Goal: Task Accomplishment & Management: Use online tool/utility

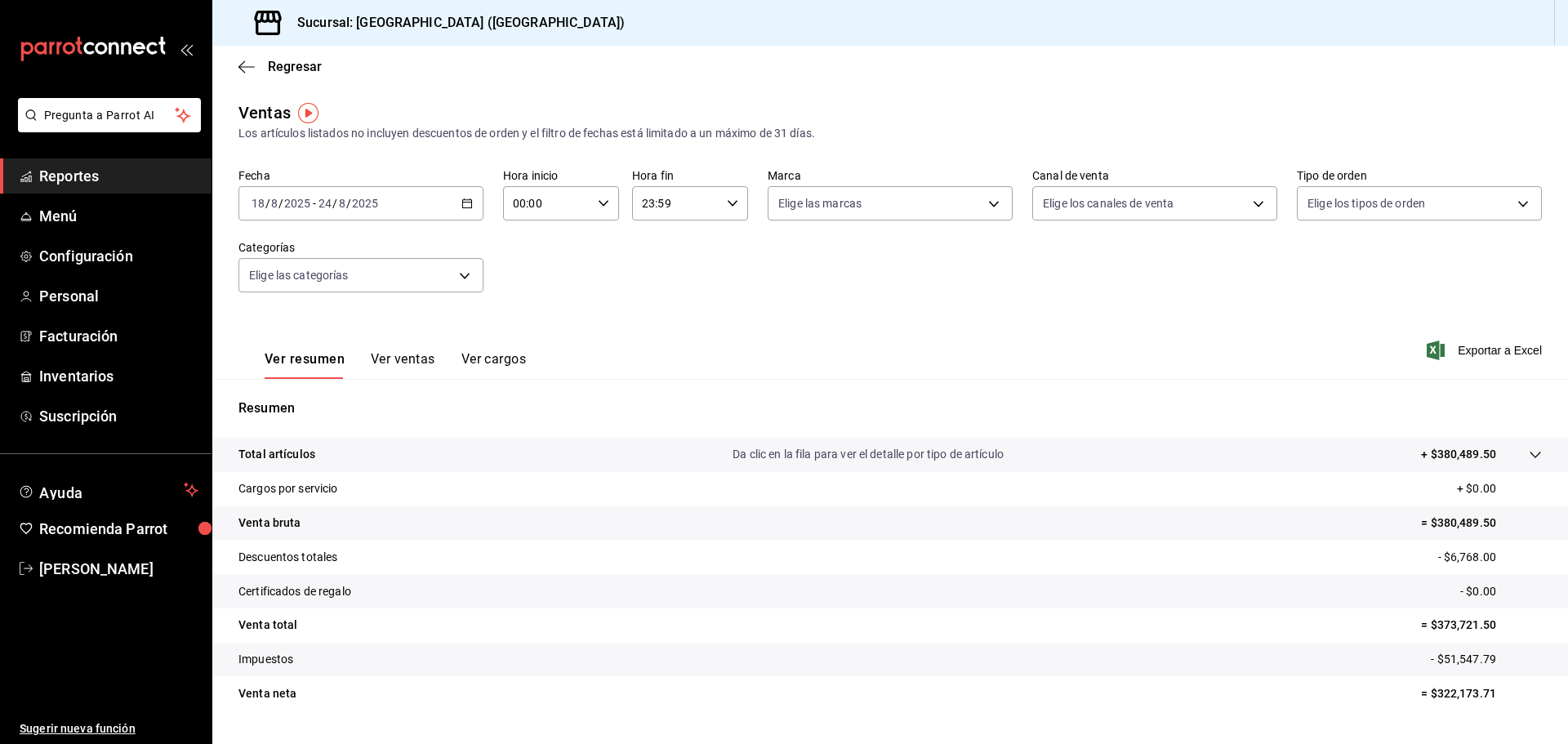
click at [470, 206] on div "[DATE] [DATE] - [DATE] [DATE]" at bounding box center [361, 203] width 245 height 34
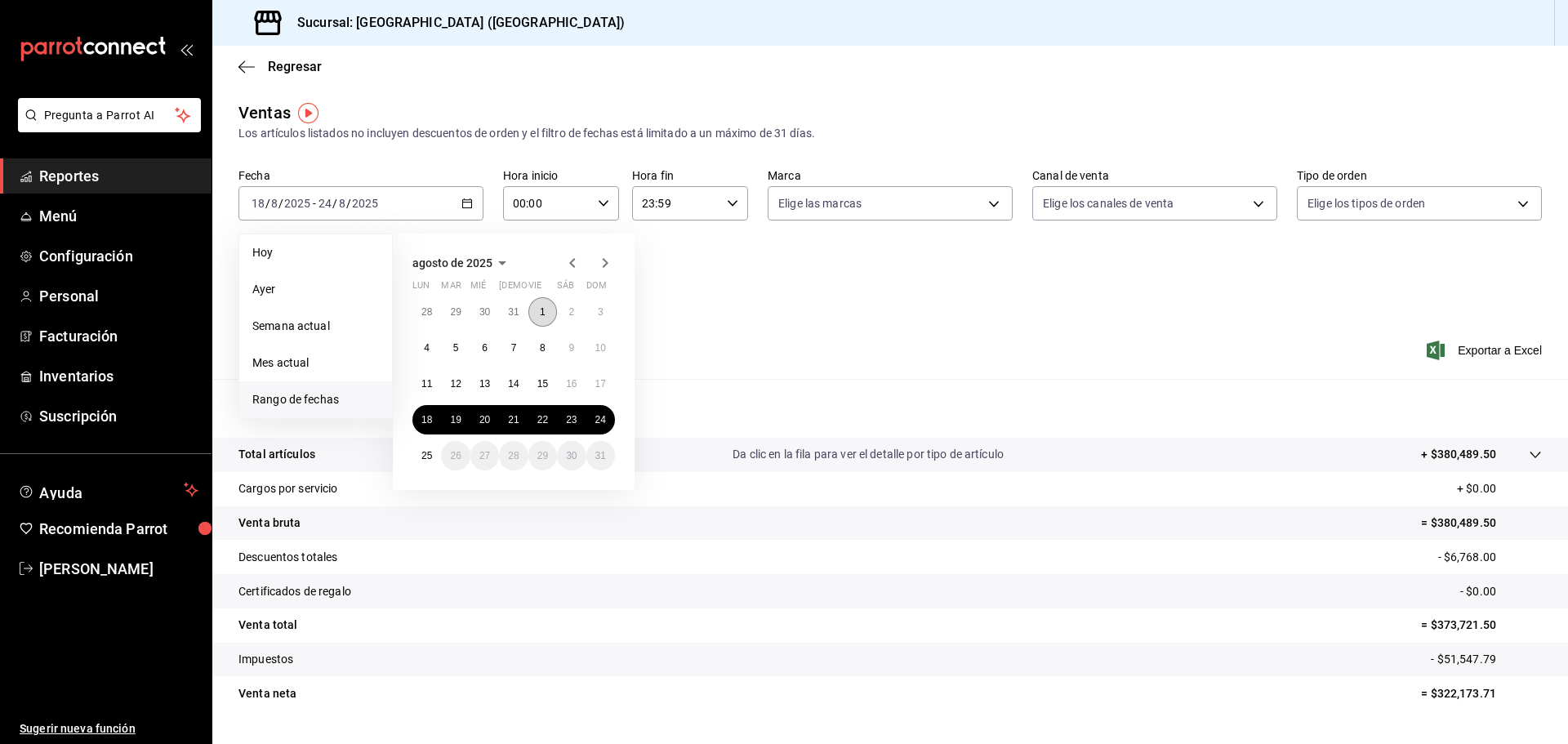
click at [543, 313] on abbr "1" at bounding box center [543, 312] width 6 height 12
click at [606, 426] on button "24" at bounding box center [600, 419] width 29 height 29
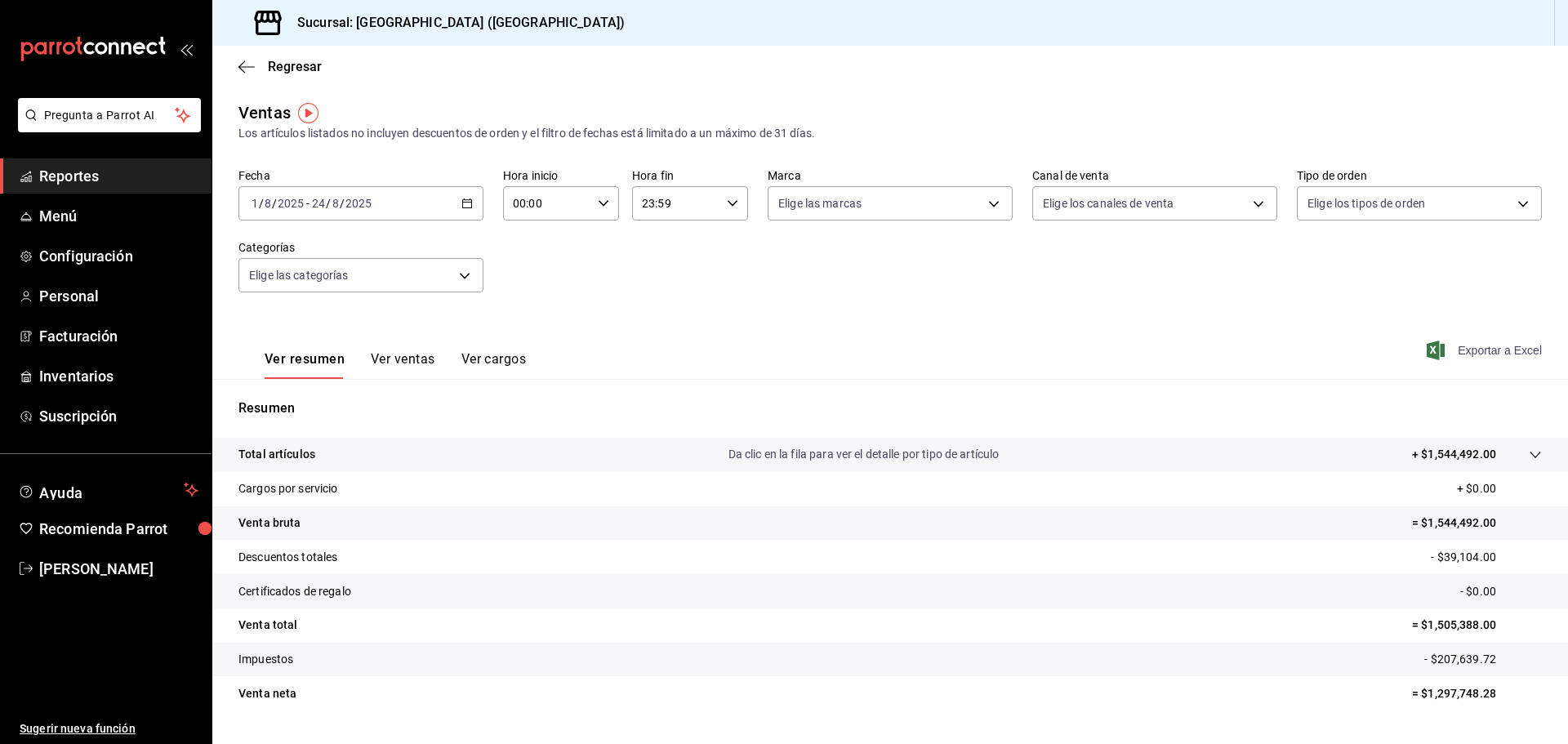
click at [1490, 354] on span "Exportar a Excel" at bounding box center [1485, 349] width 112 height 19
click at [119, 176] on span "Reportes" at bounding box center [119, 176] width 160 height 22
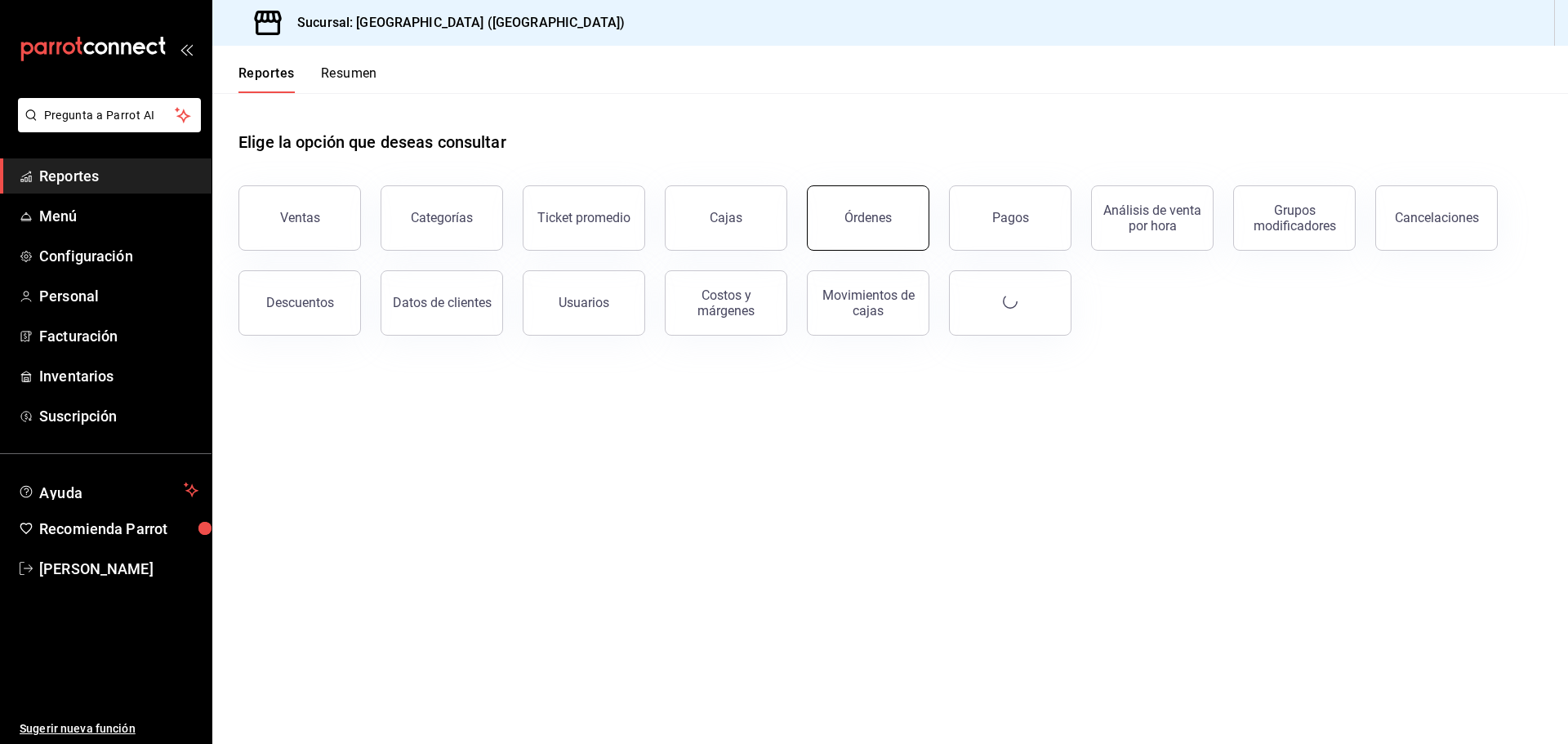
click at [873, 228] on button "Órdenes" at bounding box center [868, 218] width 123 height 65
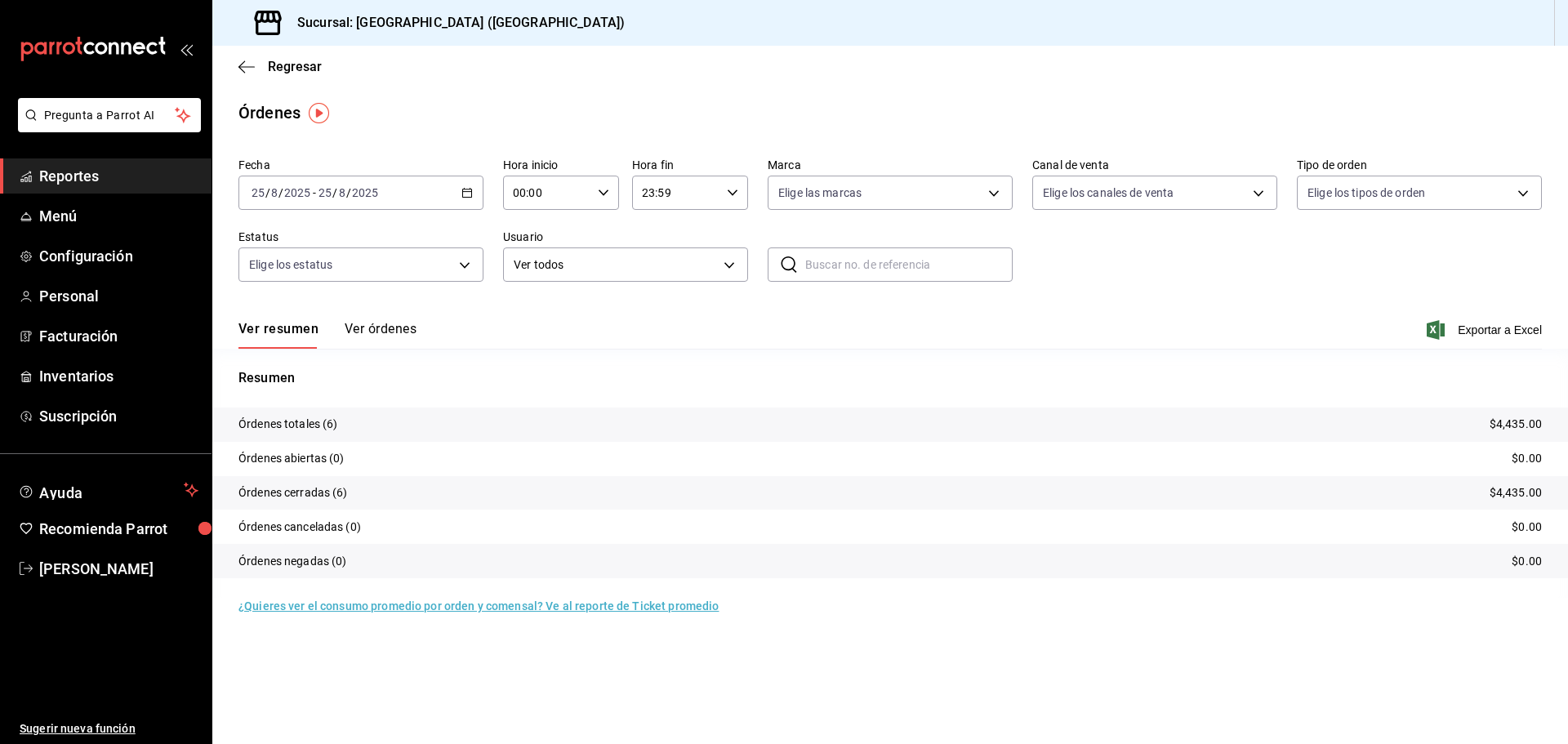
click at [471, 206] on div "[DATE] [DATE] - [DATE] [DATE]" at bounding box center [361, 192] width 245 height 34
click at [296, 420] on span "Rango de fechas" at bounding box center [315, 426] width 127 height 17
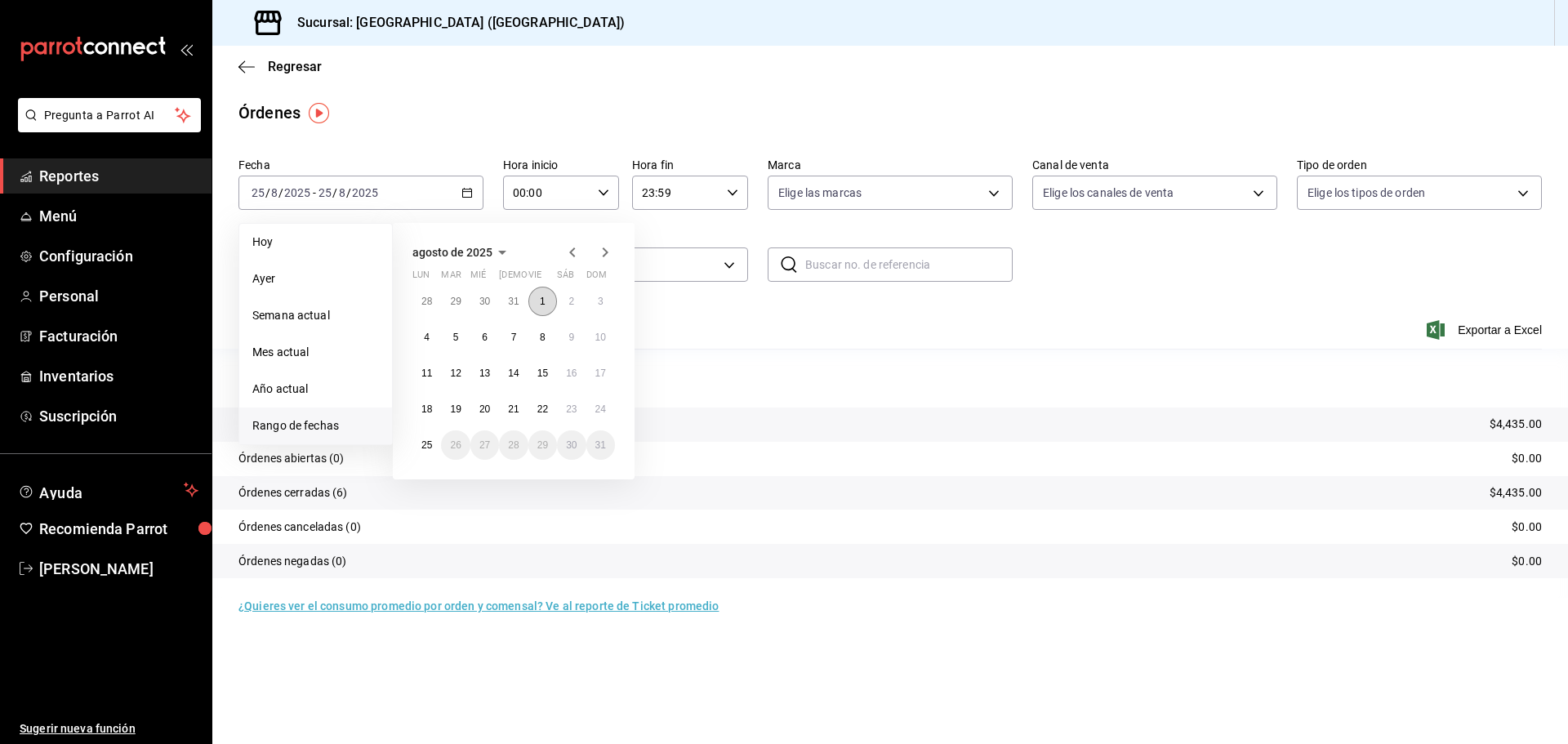
click at [540, 298] on abbr "1" at bounding box center [543, 301] width 6 height 12
click at [606, 410] on button "24" at bounding box center [600, 409] width 29 height 29
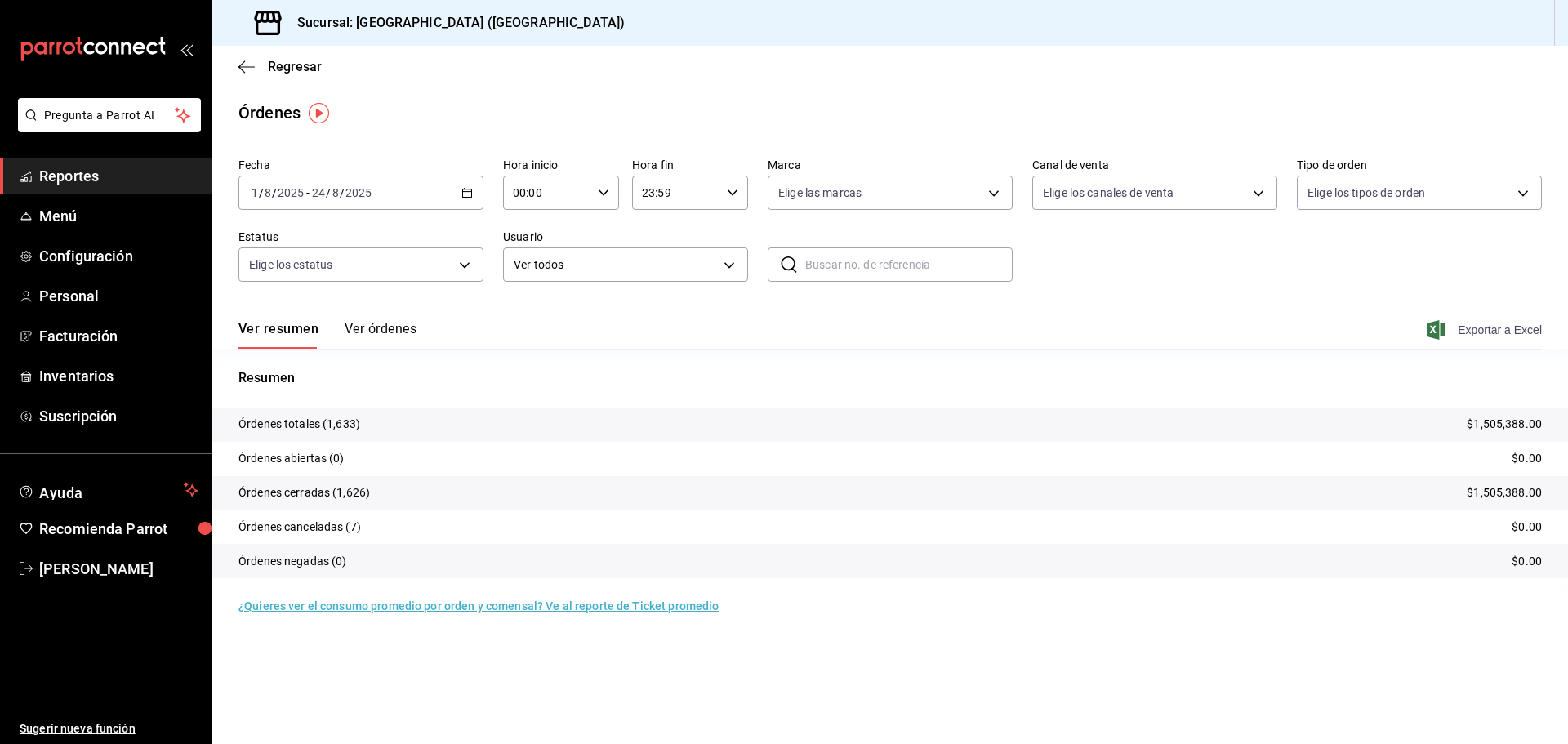
click at [1508, 327] on span "Exportar a Excel" at bounding box center [1485, 329] width 112 height 19
